Goal: Find specific page/section: Find specific page/section

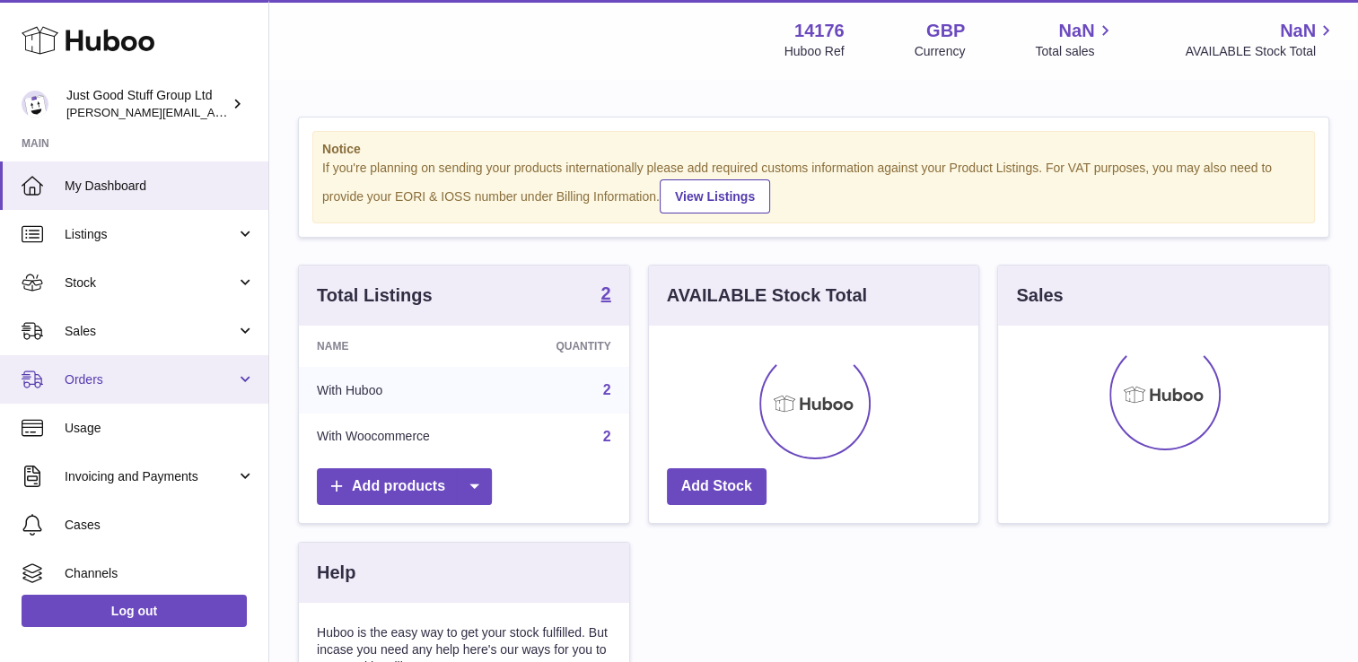
click at [148, 375] on span "Orders" at bounding box center [150, 380] width 171 height 17
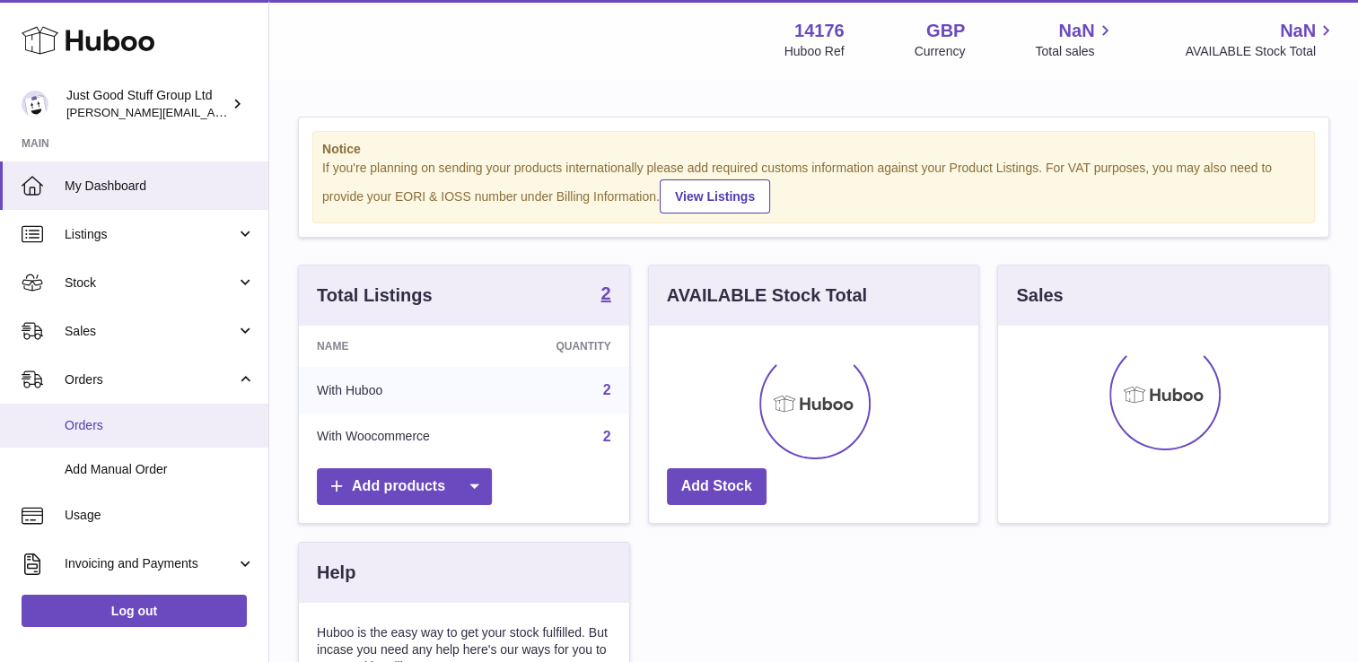
click at [116, 432] on span "Orders" at bounding box center [160, 425] width 190 height 17
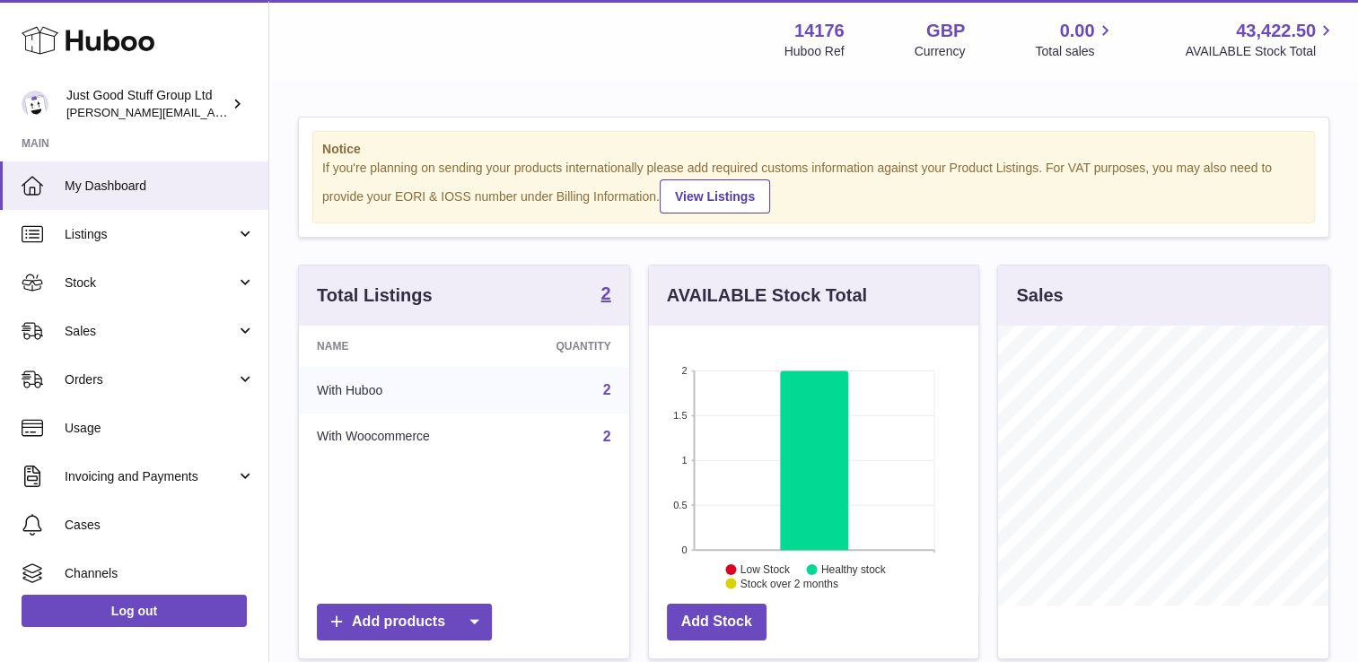
scroll to position [280, 330]
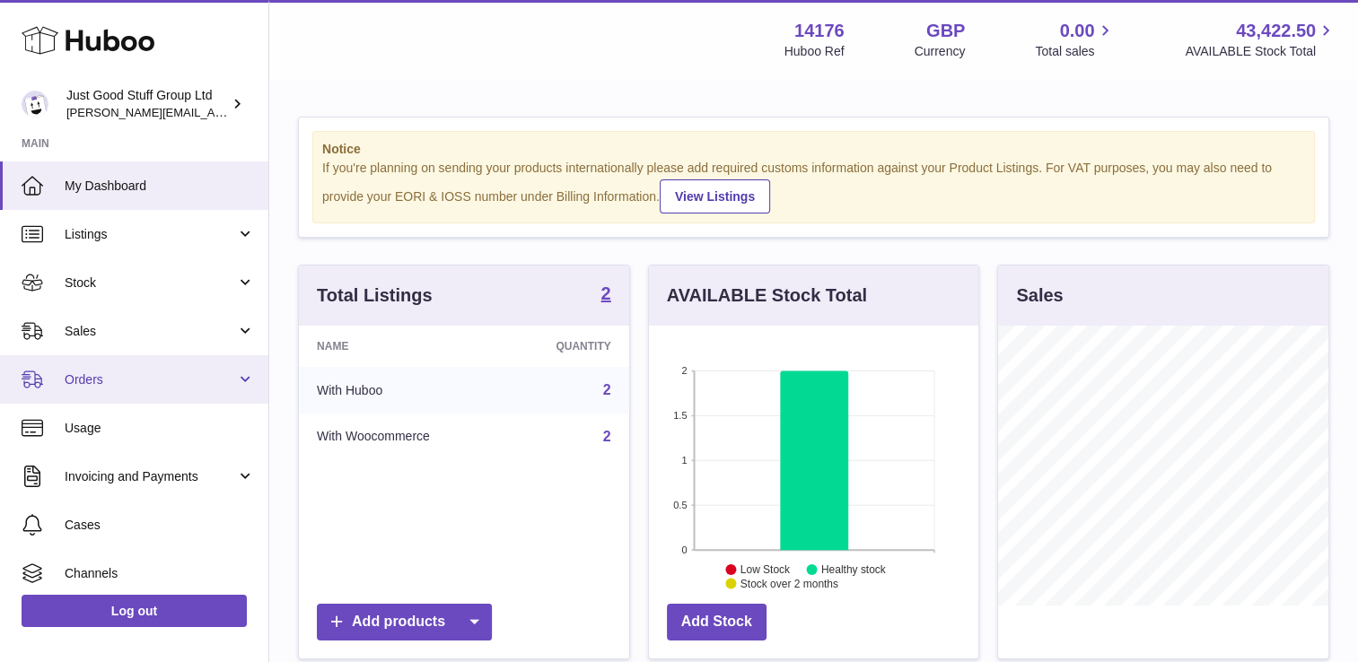
click at [108, 368] on link "Orders" at bounding box center [134, 379] width 268 height 48
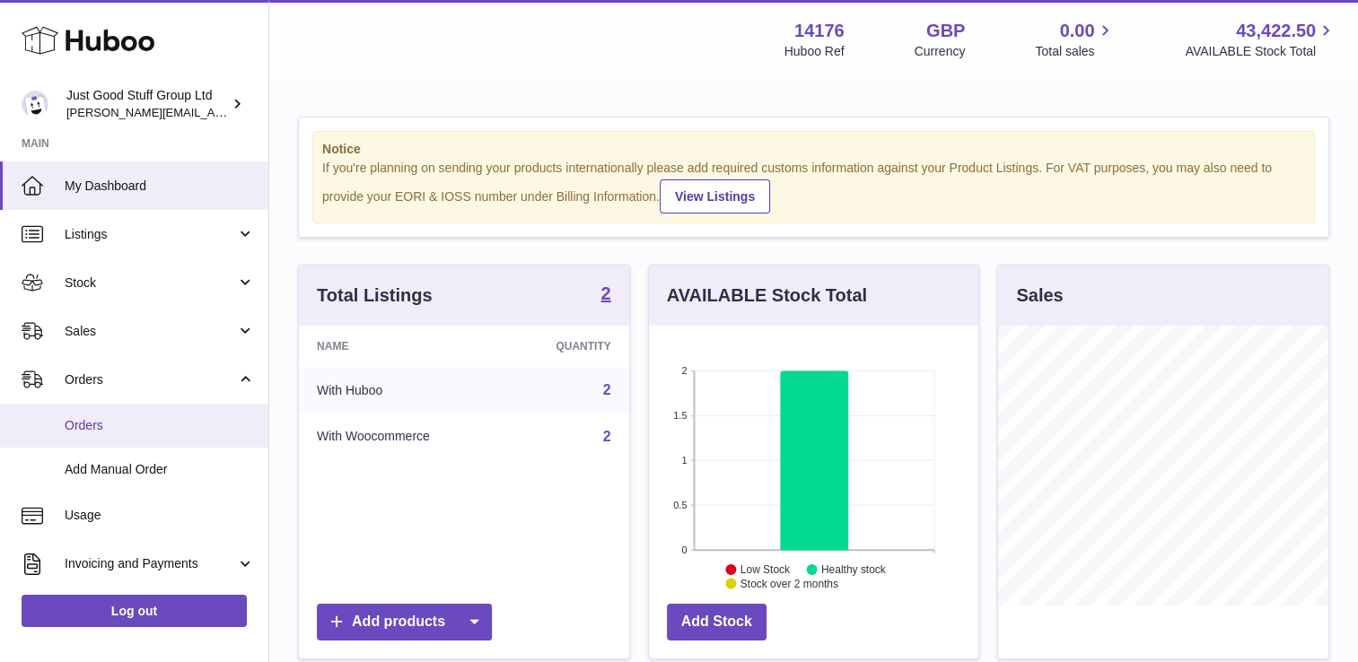
click at [104, 425] on span "Orders" at bounding box center [160, 425] width 190 height 17
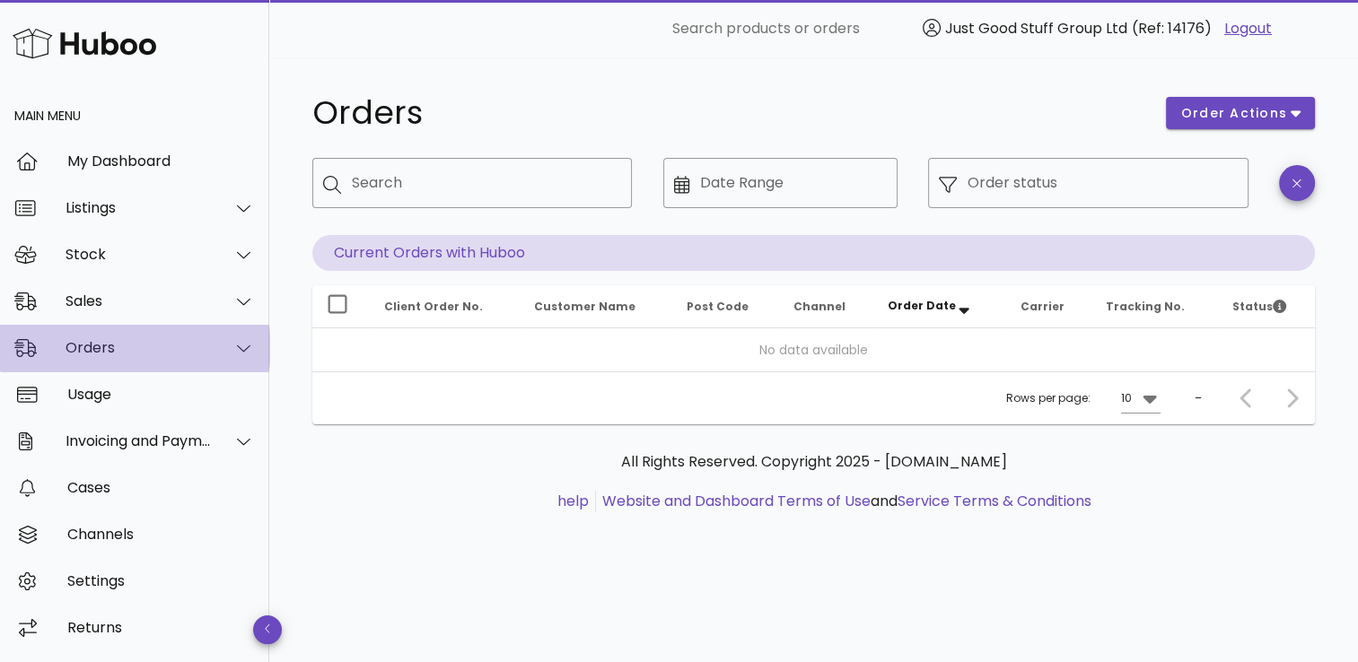
click at [93, 348] on div "Orders" at bounding box center [139, 347] width 146 height 17
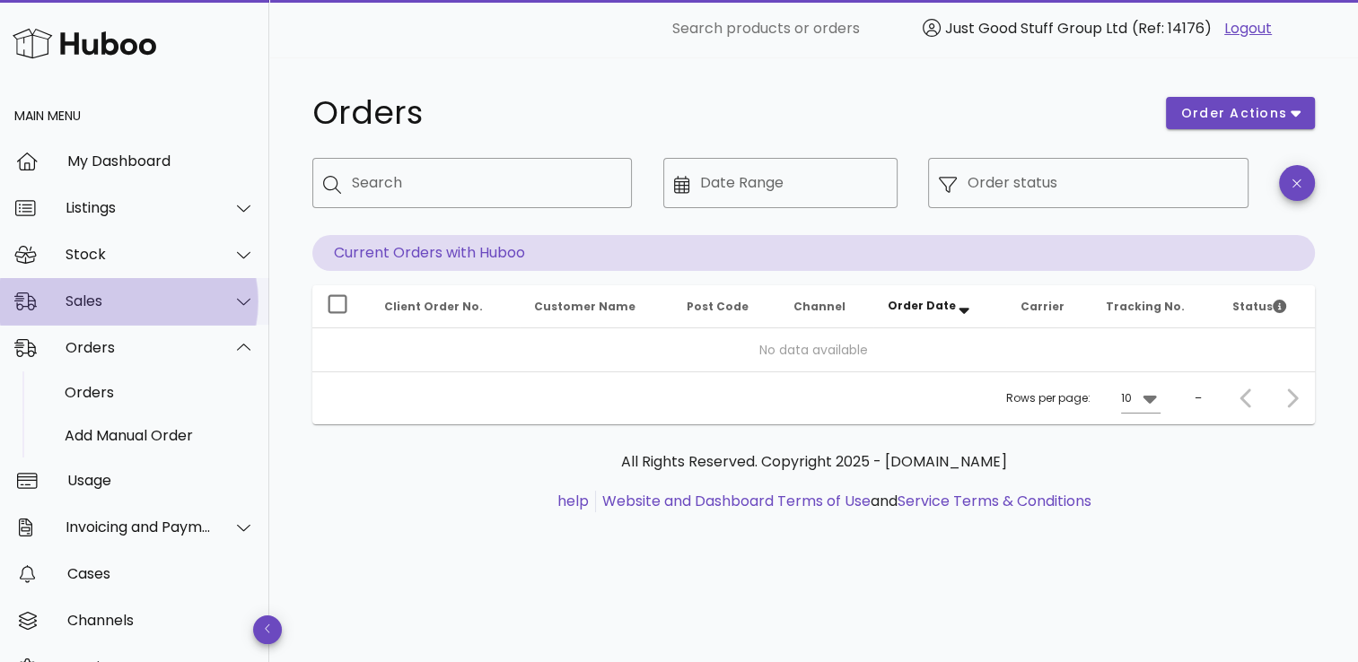
click at [94, 293] on div "Sales" at bounding box center [139, 301] width 146 height 17
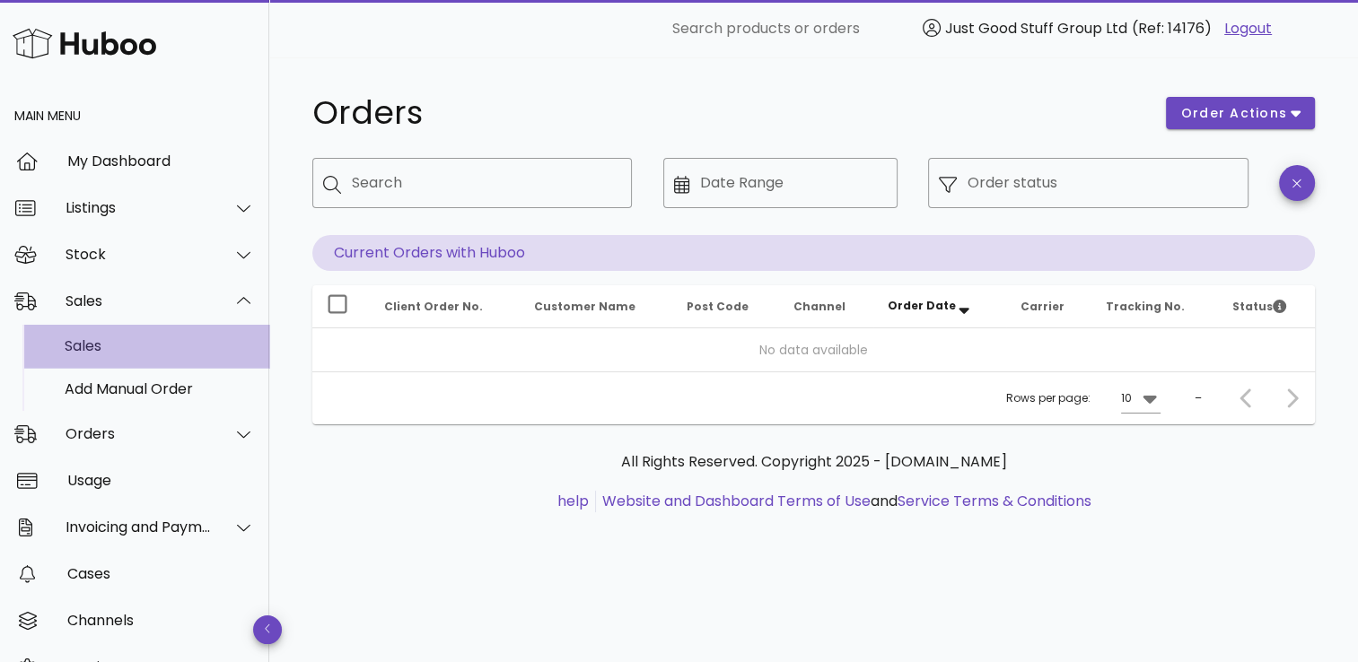
click at [94, 358] on div "Sales" at bounding box center [160, 346] width 190 height 39
